Goal: Task Accomplishment & Management: Use online tool/utility

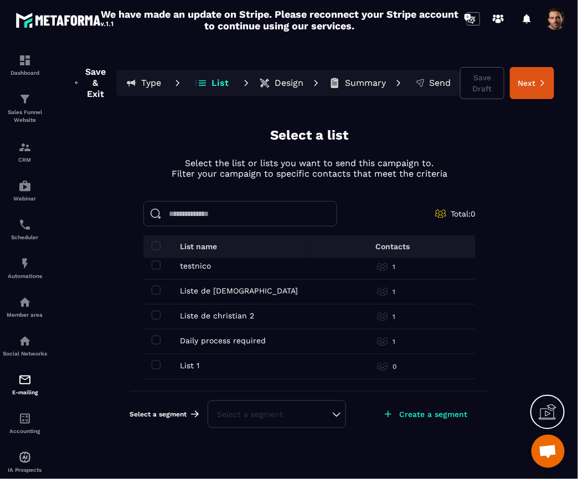
scroll to position [223, 0]
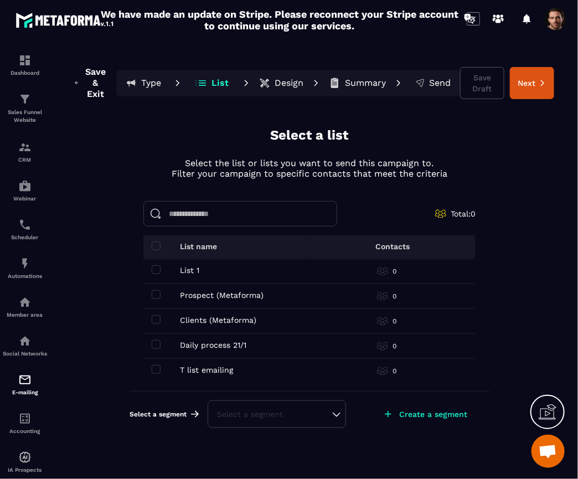
click at [507, 304] on div "Save & Exit Type List Design Summary Send Save Draft Next Select a list Select …" at bounding box center [309, 268] width 515 height 440
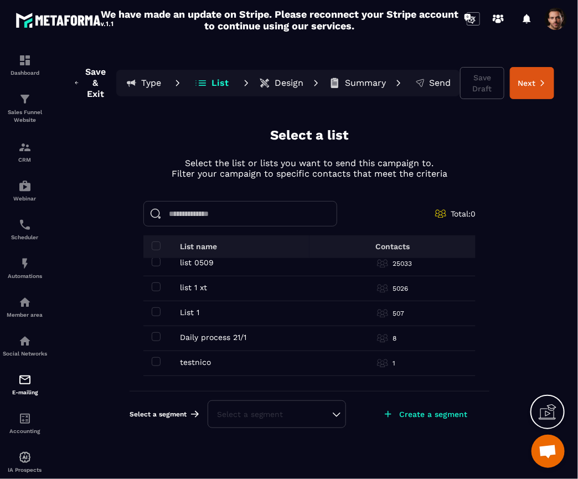
scroll to position [0, 0]
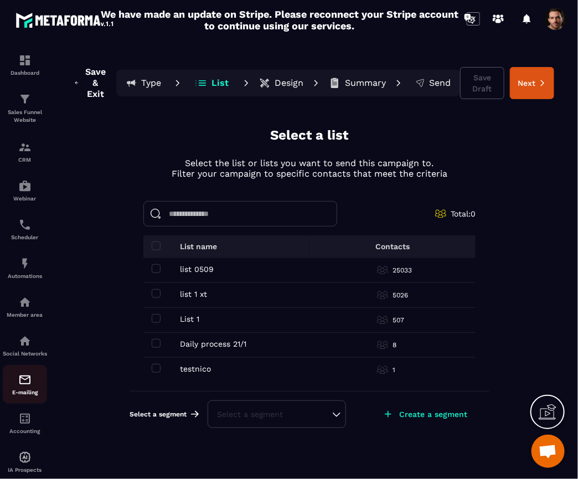
click at [22, 395] on p "E-mailing" at bounding box center [25, 392] width 44 height 6
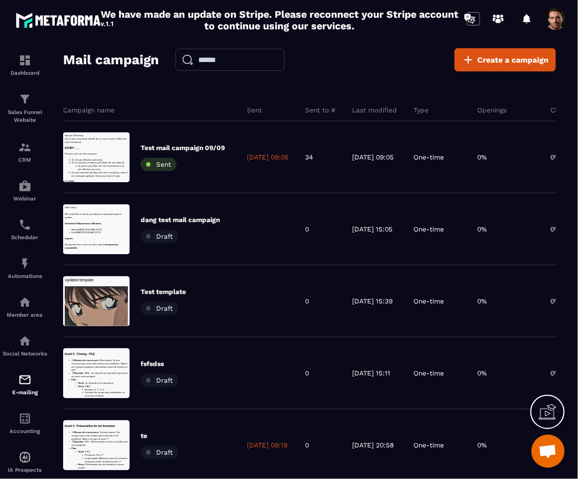
click at [370, 78] on div "Mail campaign Create a campaign Campaign name Sent Sent to # Last modified Type…" at bounding box center [309, 268] width 492 height 440
